Goal: Task Accomplishment & Management: Manage account settings

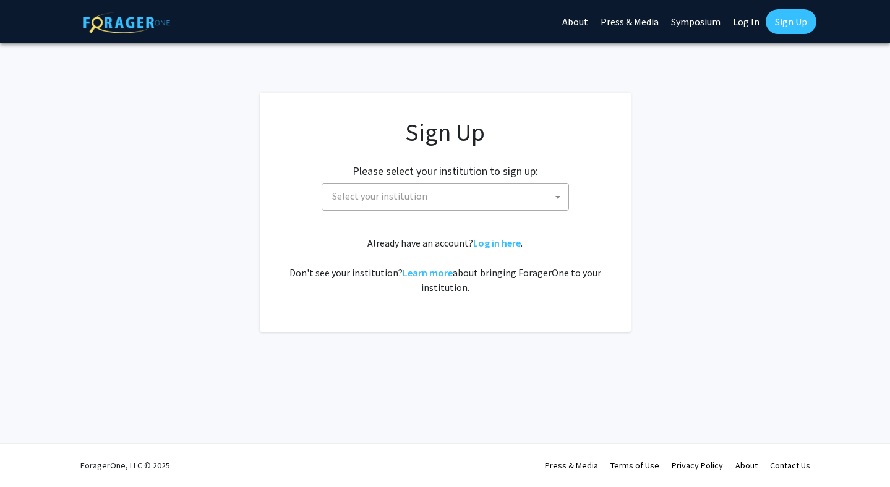
click at [451, 194] on span "Select your institution" at bounding box center [447, 196] width 241 height 25
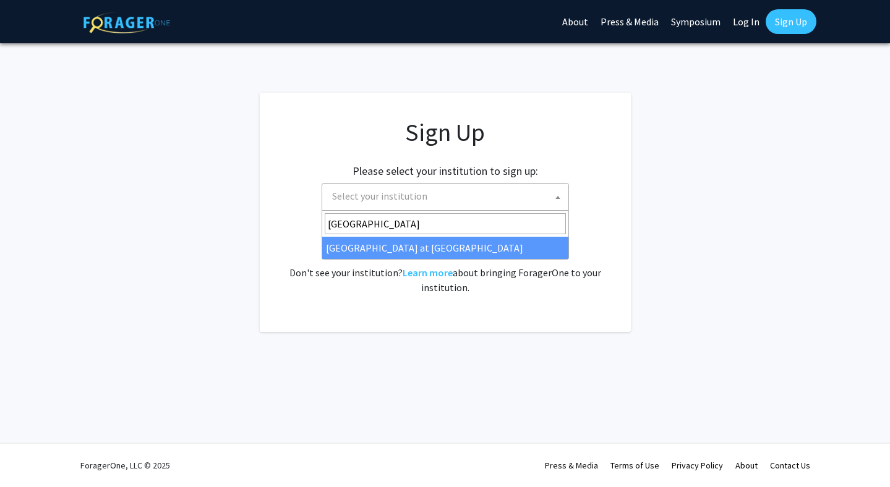
type input "university of hawai"
select select "18"
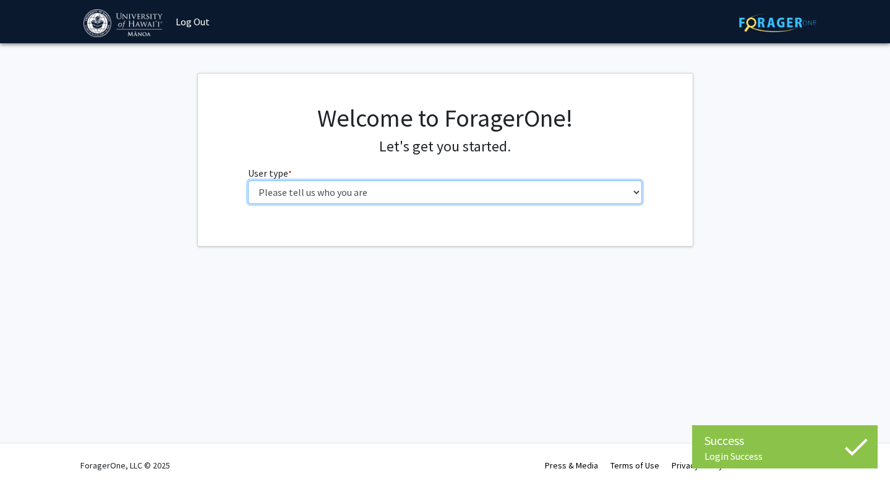
click at [385, 190] on select "Please tell us who you are Undergraduate Student Master's Student Doctoral Cand…" at bounding box center [445, 193] width 394 height 24
select select "1: undergrad"
click at [248, 181] on select "Please tell us who you are Undergraduate Student Master's Student Doctoral Cand…" at bounding box center [445, 193] width 394 height 24
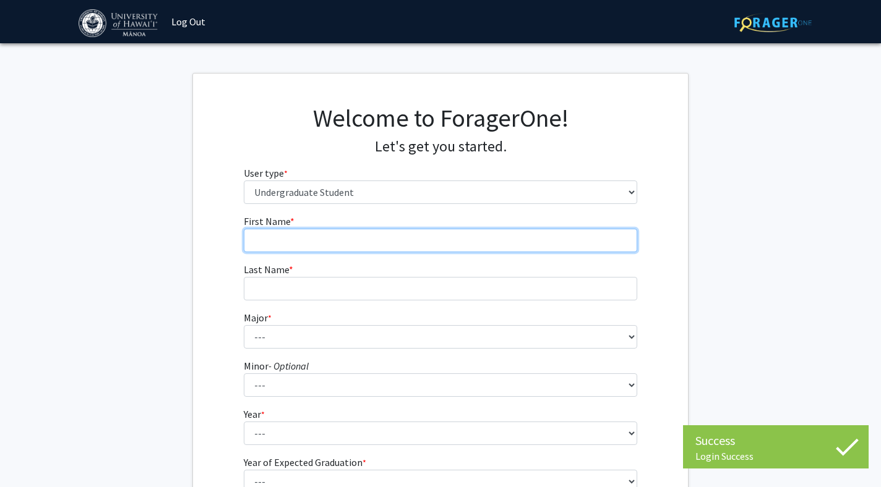
click at [415, 246] on input "First Name * required" at bounding box center [441, 241] width 394 height 24
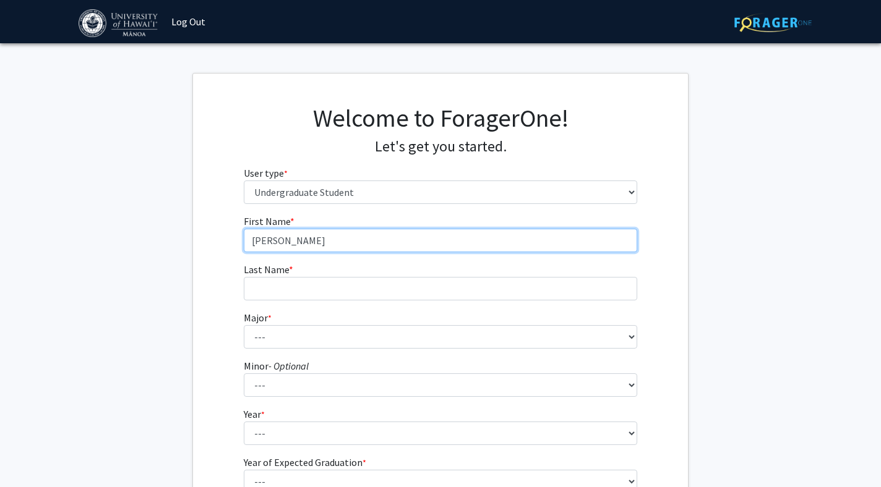
type input "[PERSON_NAME]"
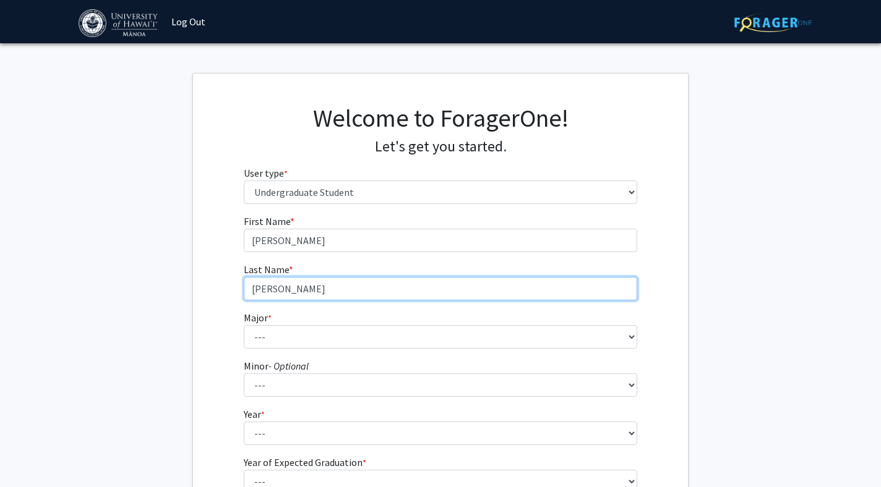
type input "[PERSON_NAME]"
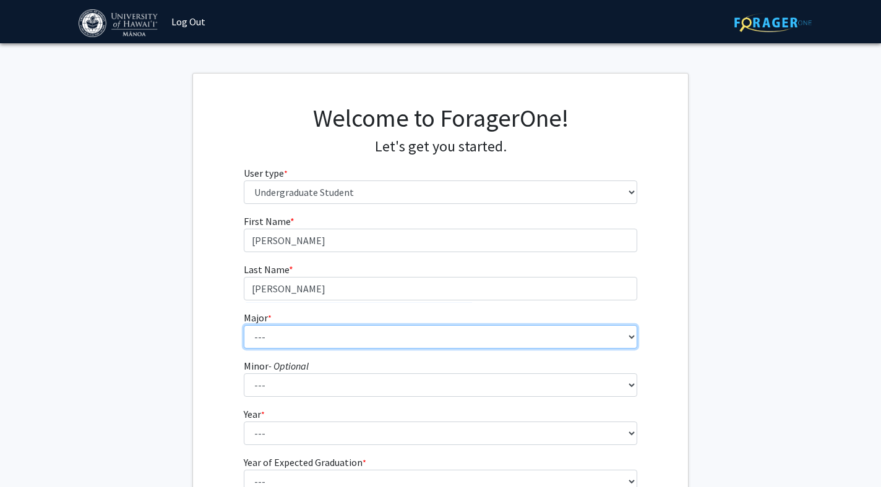
click at [346, 331] on select "--- Accounting American Studies Animal Sciences Anthropology Art Art History As…" at bounding box center [441, 337] width 394 height 24
select select "13: 1395"
click at [244, 325] on select "--- Accounting American Studies Animal Sciences Anthropology Art Art History As…" at bounding box center [441, 337] width 394 height 24
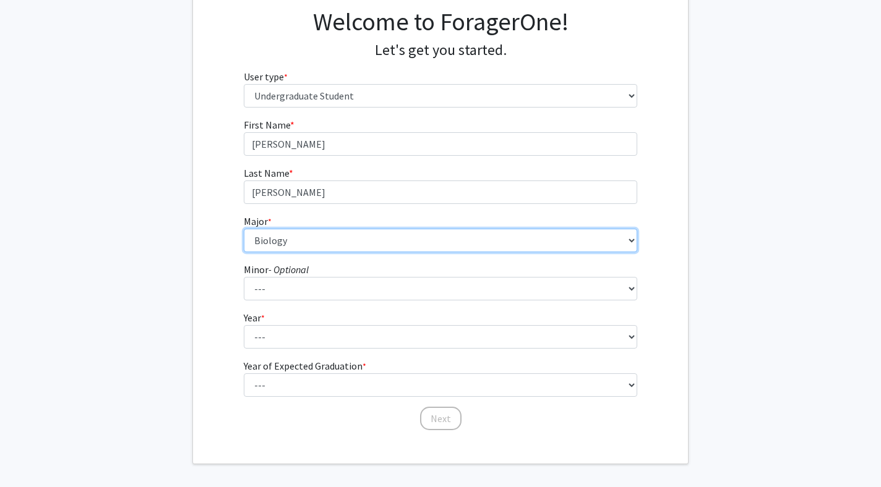
scroll to position [99, 0]
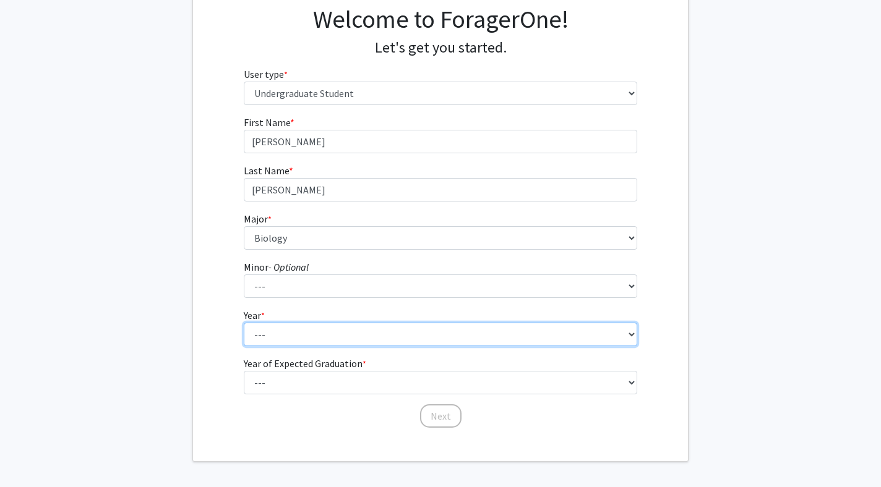
click at [311, 324] on select "--- First-year Sophomore Junior Senior Postbaccalaureate Certificate" at bounding box center [441, 335] width 394 height 24
select select "4: senior"
click at [244, 323] on select "--- First-year Sophomore Junior Senior Postbaccalaureate Certificate" at bounding box center [441, 335] width 394 height 24
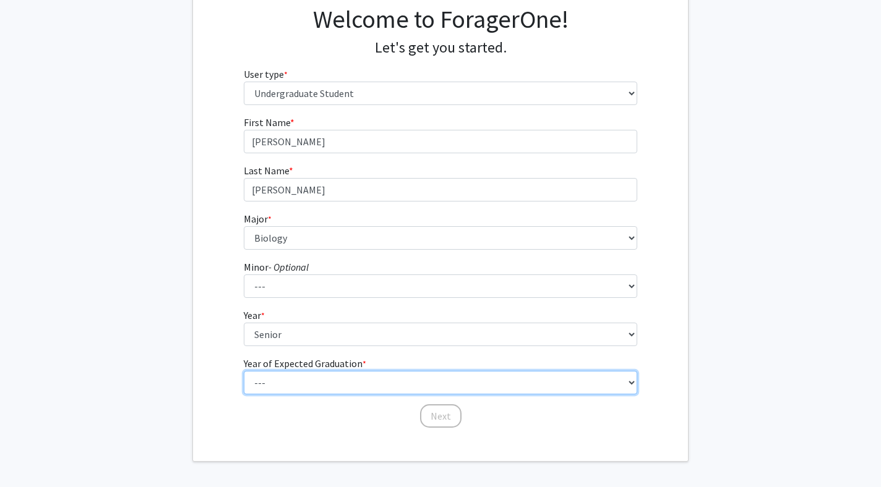
click at [335, 378] on select "--- 2025 2026 2027 2028 2029 2030 2031 2032 2033 2034" at bounding box center [441, 383] width 394 height 24
select select "3: 2027"
click at [244, 371] on select "--- 2025 2026 2027 2028 2029 2030 2031 2032 2033 2034" at bounding box center [441, 383] width 394 height 24
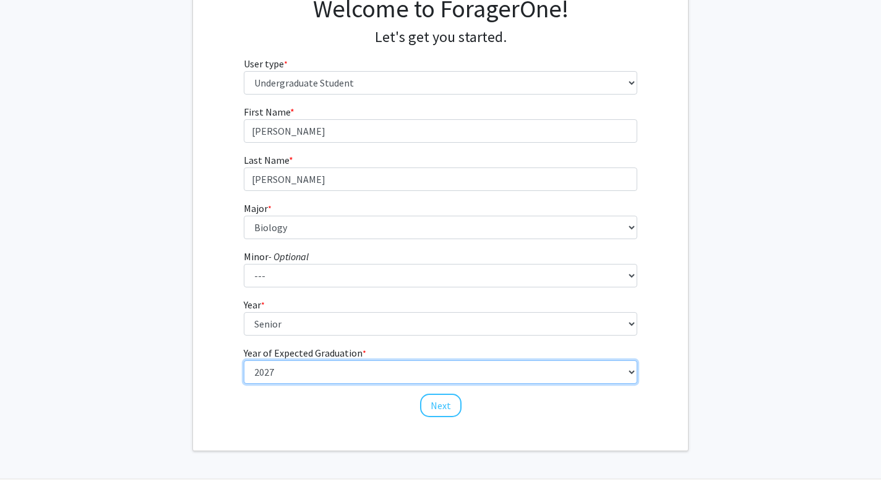
scroll to position [114, 0]
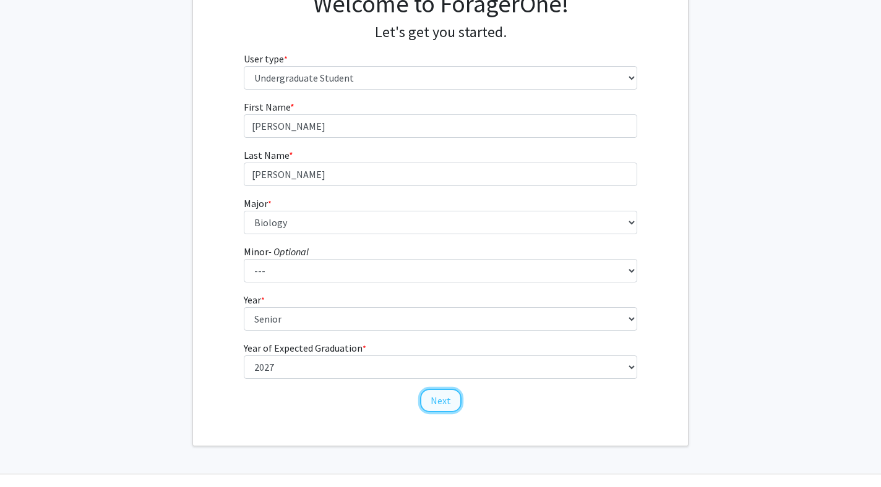
click at [426, 398] on button "Next" at bounding box center [440, 401] width 41 height 24
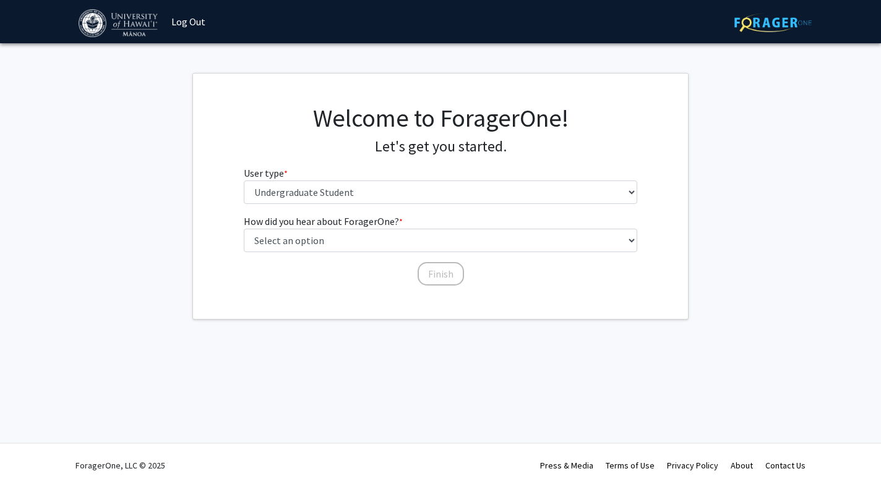
scroll to position [0, 0]
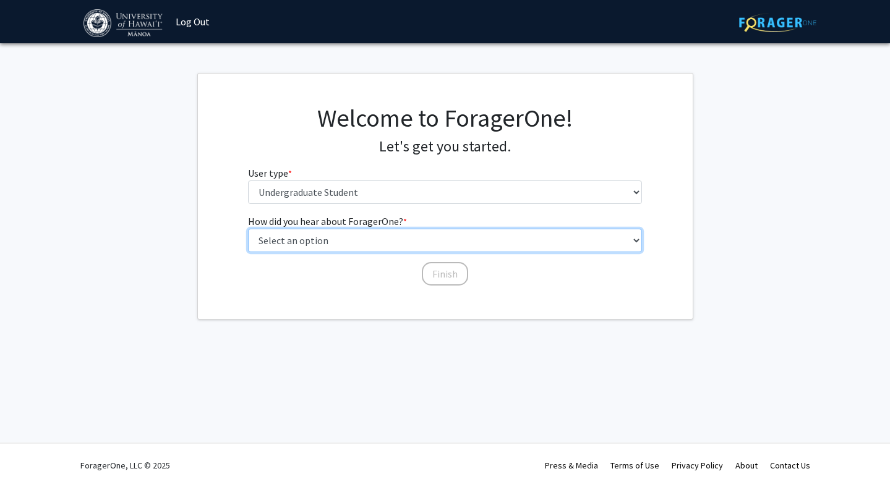
click at [343, 241] on select "Select an option Peer/student recommendation Faculty/staff recommendation Unive…" at bounding box center [445, 241] width 394 height 24
select select "4: university_email"
click at [248, 229] on select "Select an option Peer/student recommendation Faculty/staff recommendation Unive…" at bounding box center [445, 241] width 394 height 24
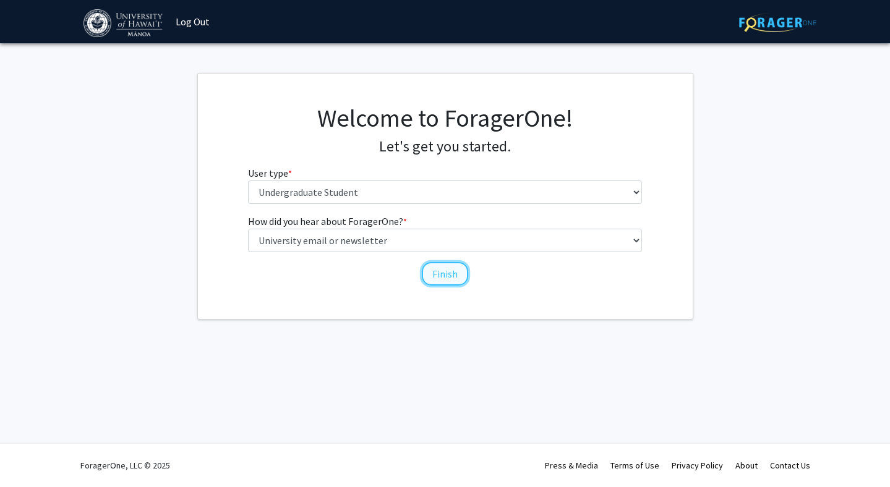
click at [445, 276] on button "Finish" at bounding box center [445, 274] width 46 height 24
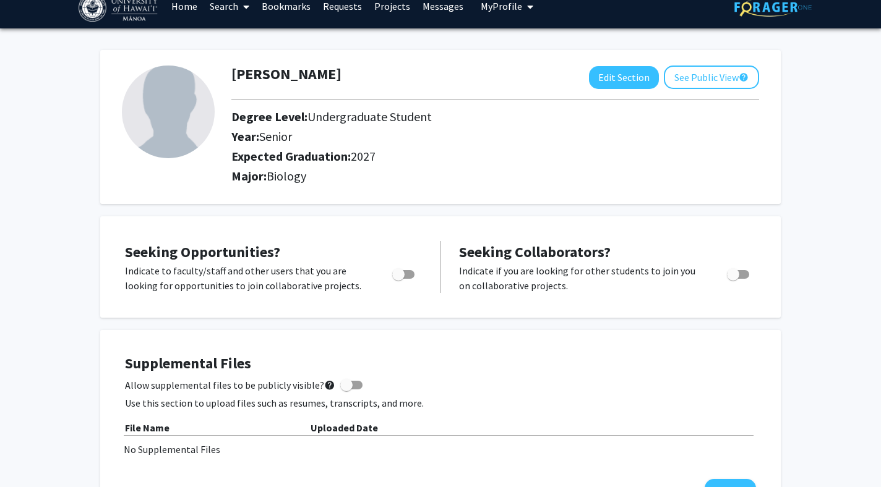
scroll to position [15, 0]
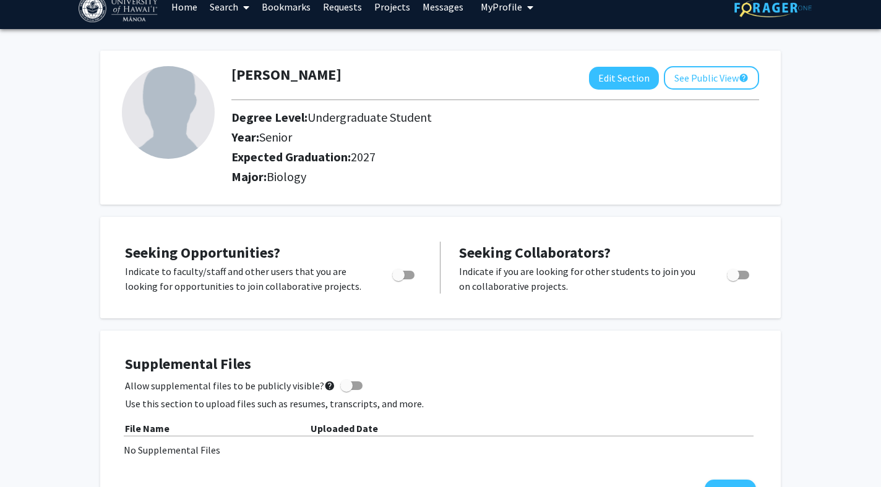
click at [405, 273] on span "Toggle" at bounding box center [403, 275] width 22 height 9
click at [398, 280] on input "Are you actively seeking opportunities?" at bounding box center [398, 280] width 1 height 1
checkbox input "true"
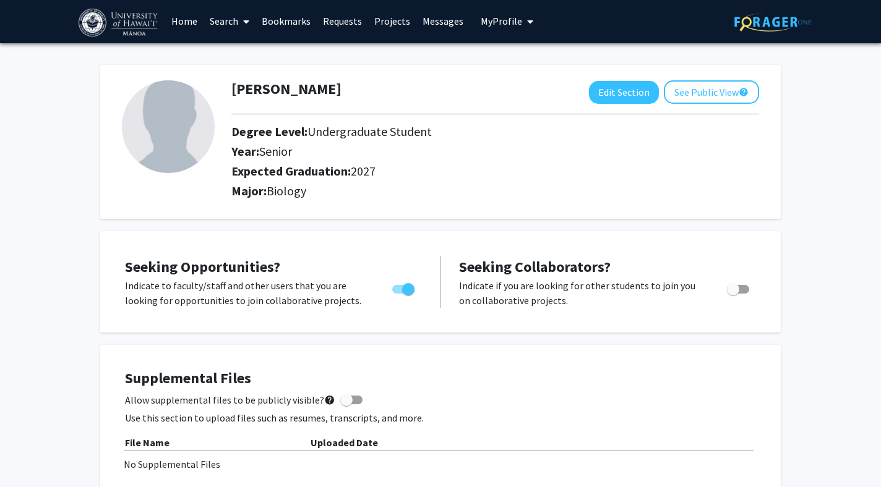
scroll to position [0, 0]
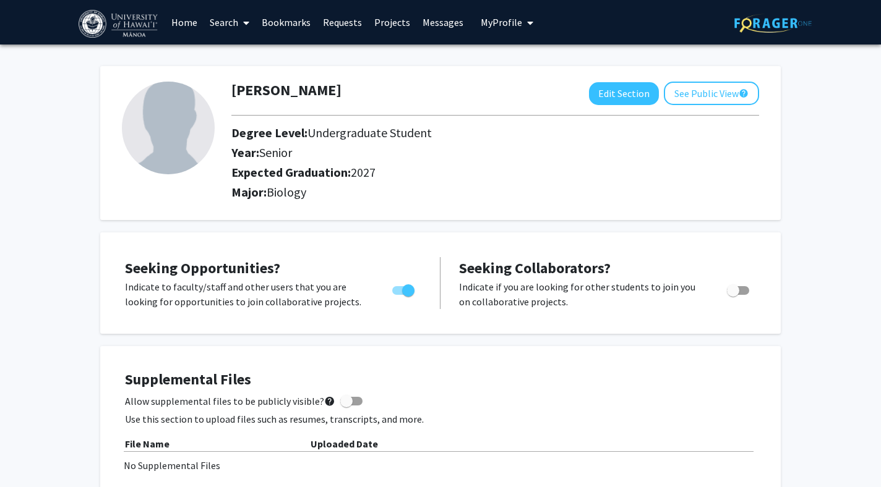
click at [156, 123] on img at bounding box center [168, 128] width 93 height 93
click at [509, 25] on span "My Profile" at bounding box center [501, 22] width 41 height 12
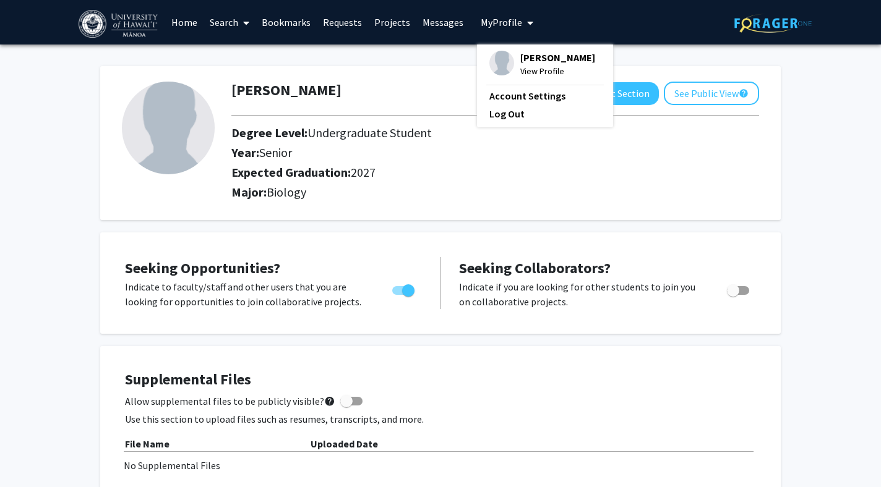
click at [537, 71] on span "View Profile" at bounding box center [557, 71] width 75 height 14
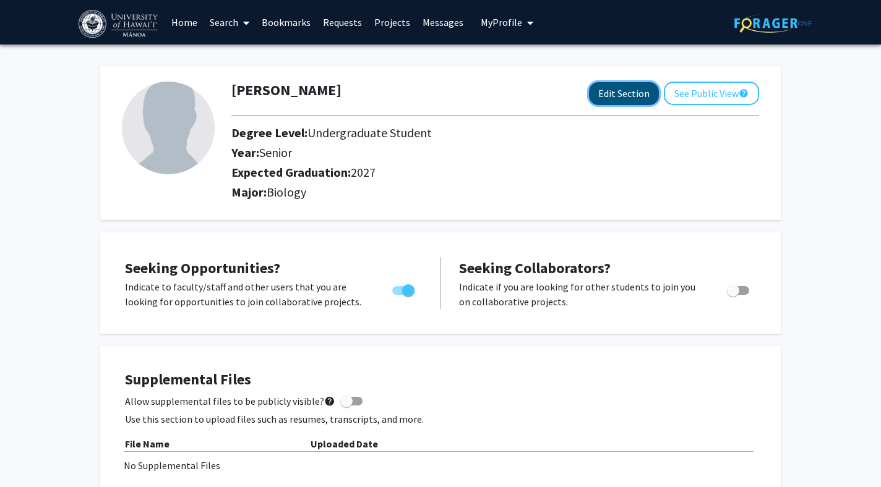
click at [622, 96] on button "Edit Section" at bounding box center [624, 93] width 70 height 23
select select "senior"
select select "2027"
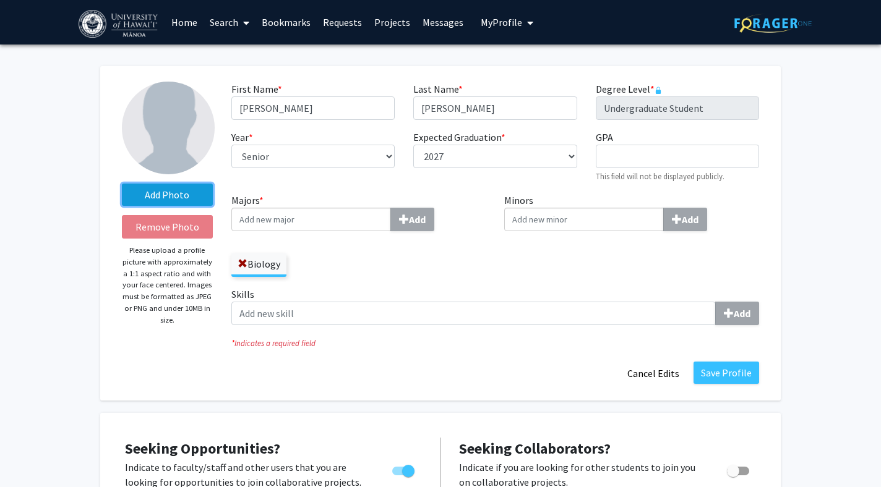
click at [182, 192] on label "Add Photo" at bounding box center [167, 195] width 91 height 22
click at [0, 0] on input "Add Photo" at bounding box center [0, 0] width 0 height 0
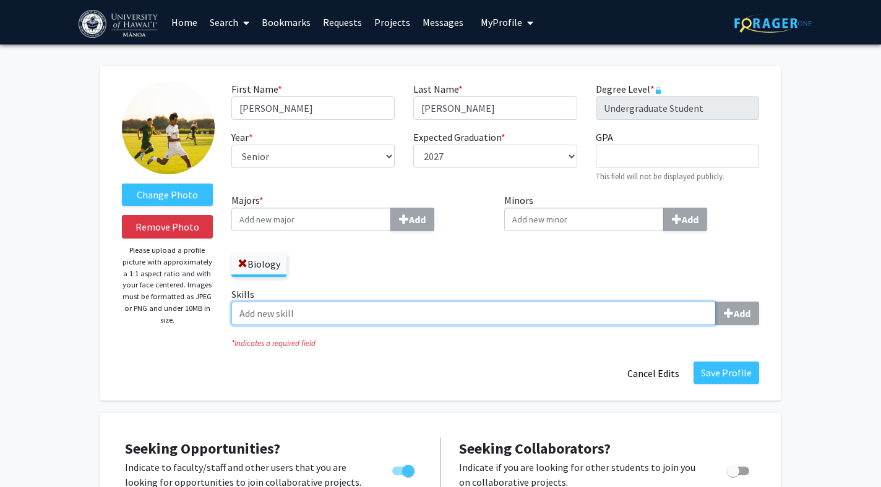
click at [462, 317] on input "Skills Add" at bounding box center [473, 314] width 484 height 24
click at [577, 314] on input "Skills Add" at bounding box center [473, 314] width 484 height 24
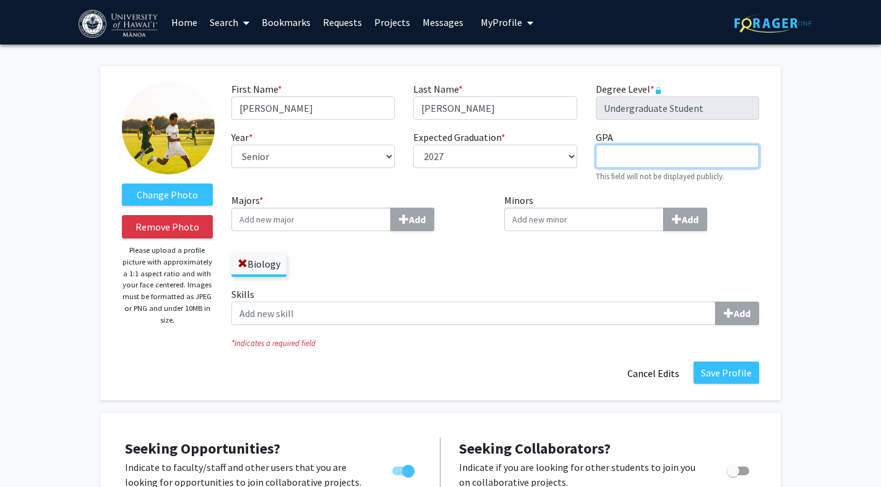
click at [636, 162] on input "GPA required" at bounding box center [677, 157] width 163 height 24
click at [603, 197] on label "Minors Add" at bounding box center [631, 212] width 255 height 38
click at [391, 208] on input "Minors Add" at bounding box center [311, 220] width 160 height 24
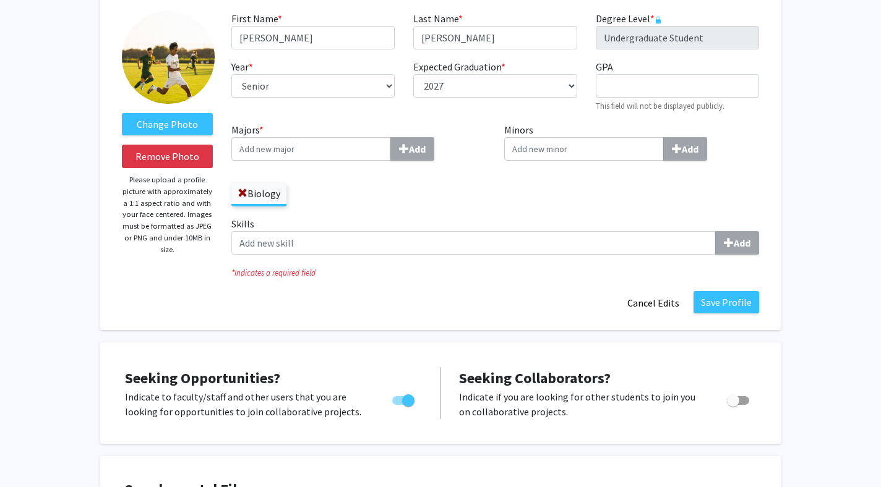
scroll to position [89, 0]
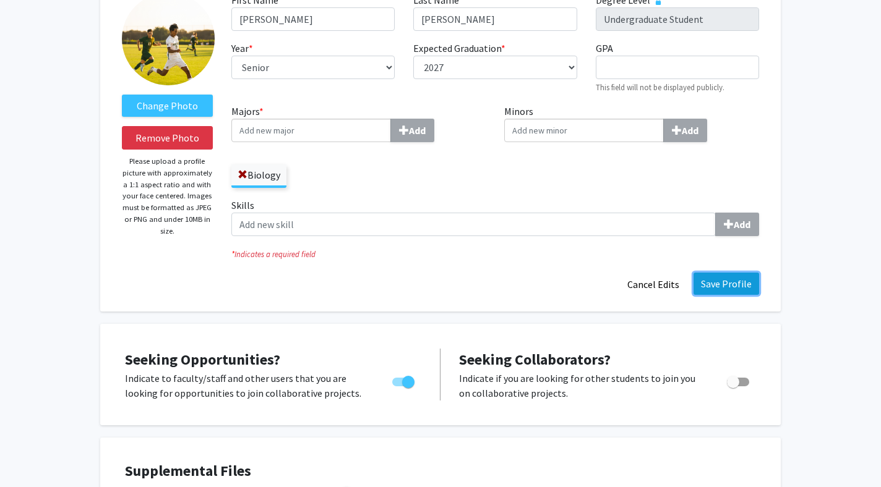
click at [722, 278] on button "Save Profile" at bounding box center [726, 284] width 66 height 22
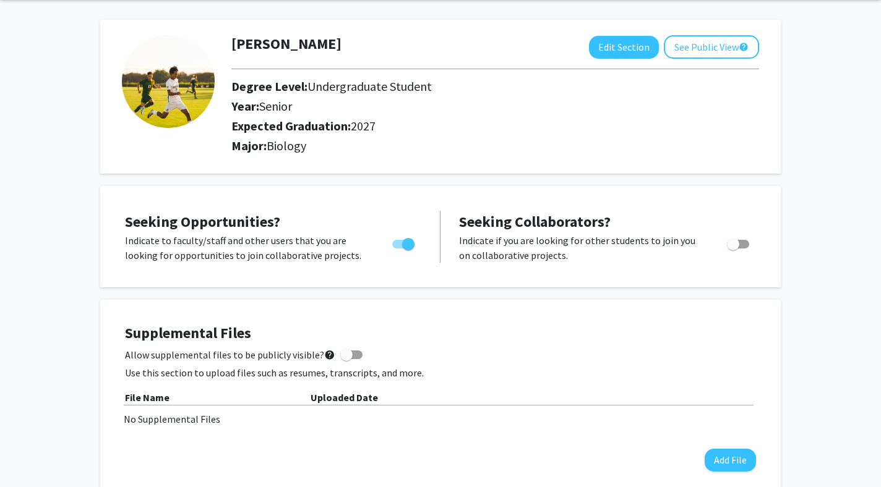
scroll to position [0, 0]
